Goal: Check status: Check status

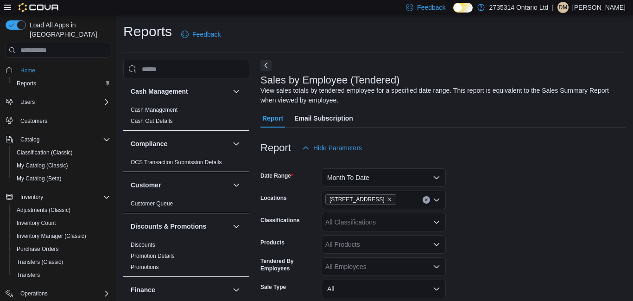
scroll to position [548, 0]
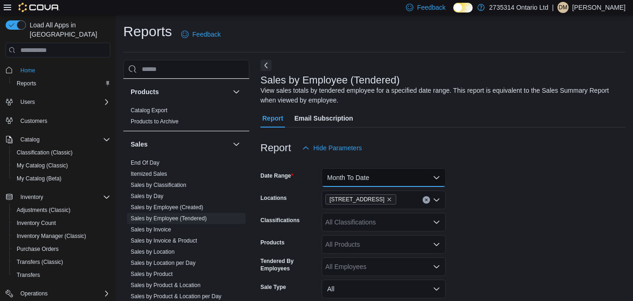
click at [439, 180] on button "Month To Date" at bounding box center [384, 177] width 124 height 19
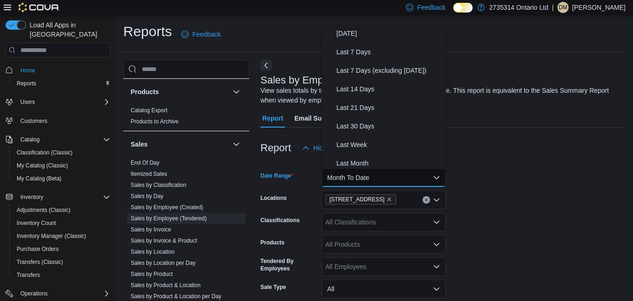
scroll to position [0, 0]
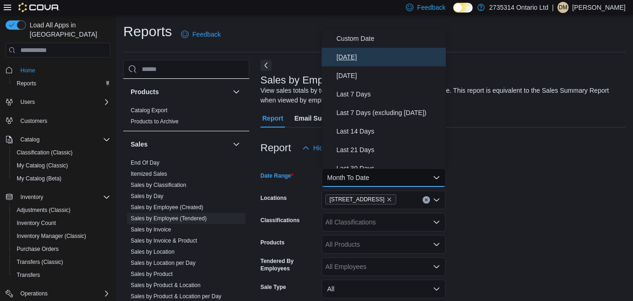
click at [353, 57] on span "[DATE]" at bounding box center [389, 56] width 106 height 11
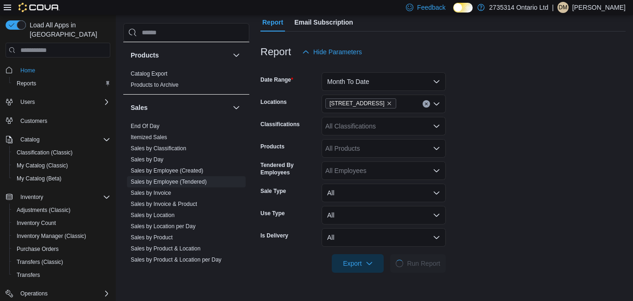
scroll to position [113, 0]
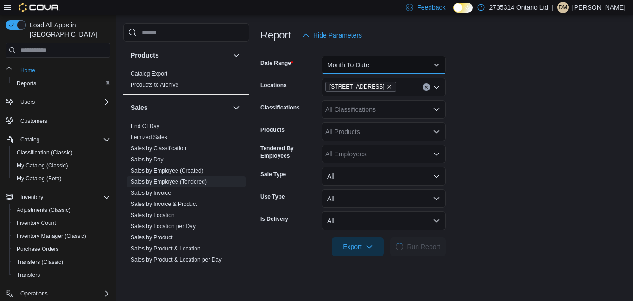
click at [438, 67] on button "Month To Date" at bounding box center [384, 65] width 124 height 19
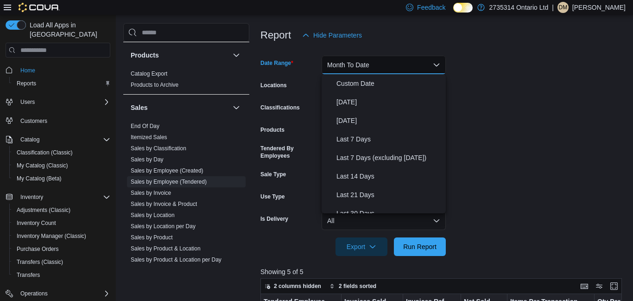
click at [359, 222] on button "Last Week" at bounding box center [384, 231] width 124 height 19
click at [358, 104] on div "All Classifications" at bounding box center [384, 109] width 124 height 19
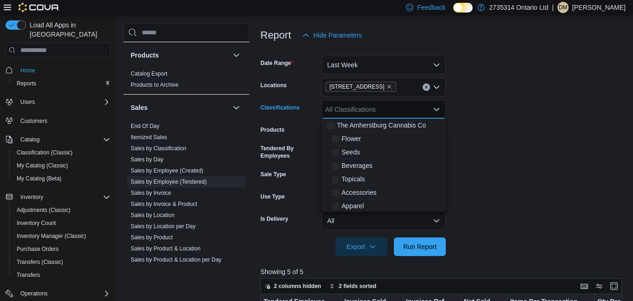
click at [487, 160] on form "Date Range Last Week Locations [STREET_ADDRESS] S Classifications All Classific…" at bounding box center [442, 149] width 365 height 211
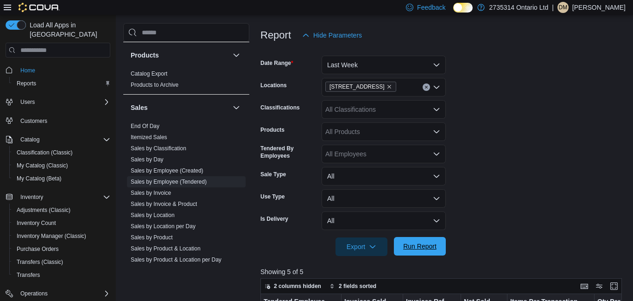
click at [417, 251] on span "Run Report" at bounding box center [419, 245] width 33 height 9
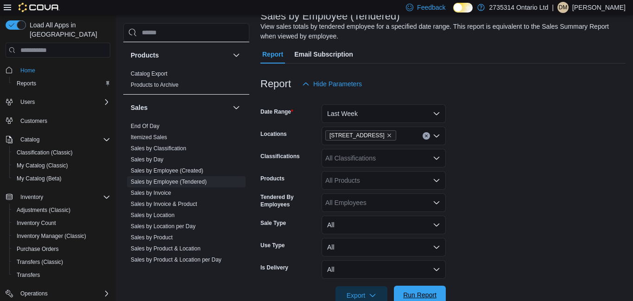
scroll to position [61, 0]
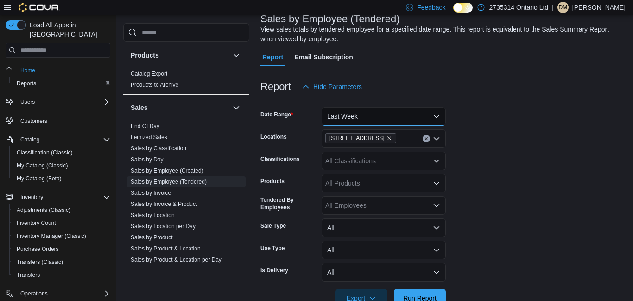
click at [439, 119] on button "Last Week" at bounding box center [384, 116] width 124 height 19
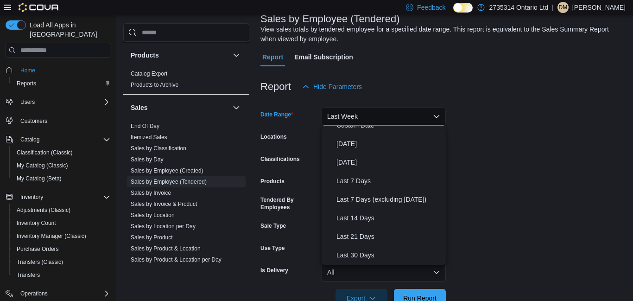
scroll to position [9, 0]
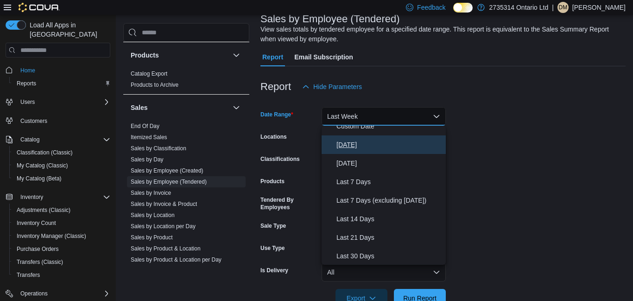
click at [362, 144] on span "[DATE]" at bounding box center [389, 144] width 106 height 11
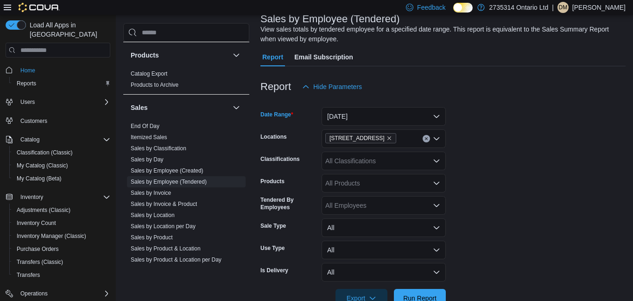
click at [495, 140] on form "Date Range [DATE] Locations [STREET_ADDRESS] S Classifications All Classificati…" at bounding box center [442, 201] width 365 height 211
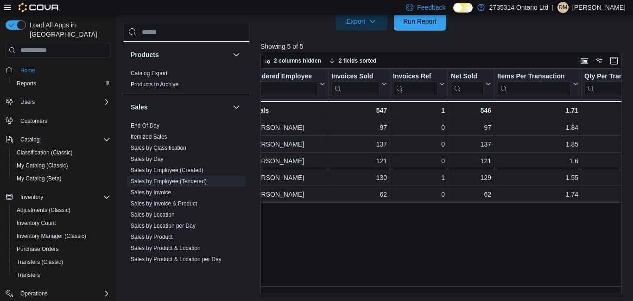
scroll to position [0, 15]
click at [424, 25] on span "Run Report" at bounding box center [419, 20] width 33 height 9
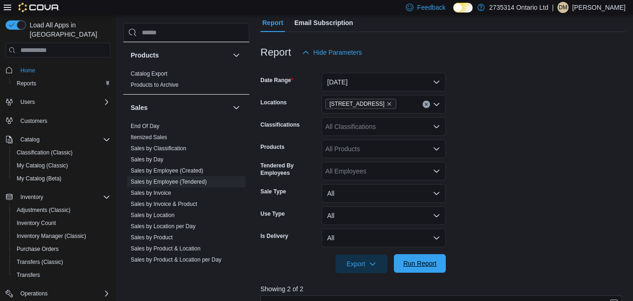
scroll to position [91, 0]
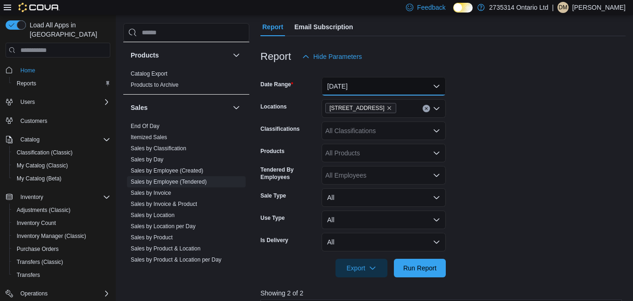
click at [435, 89] on button "[DATE]" at bounding box center [384, 86] width 124 height 19
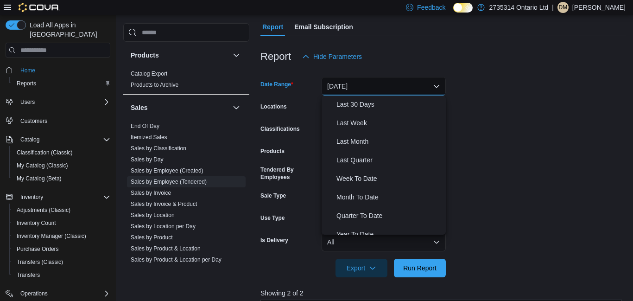
scroll to position [139, 0]
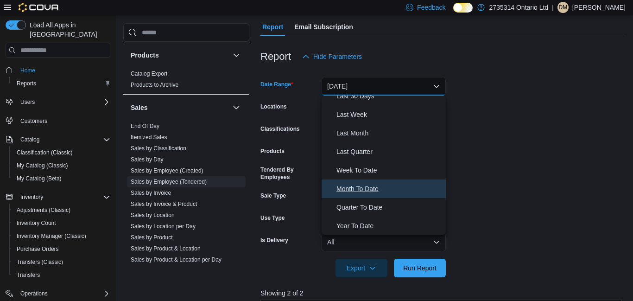
click at [383, 192] on span "Month To Date" at bounding box center [389, 188] width 106 height 11
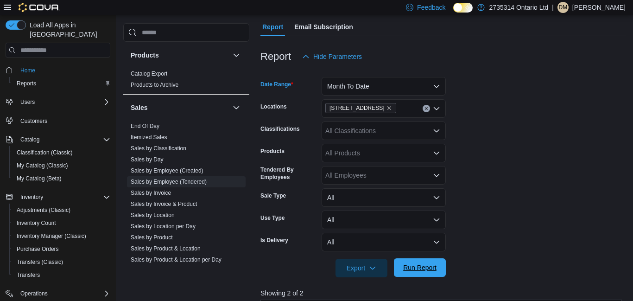
click at [429, 267] on span "Run Report" at bounding box center [419, 267] width 33 height 9
click at [424, 274] on span "Run Report" at bounding box center [418, 267] width 44 height 19
